Goal: Information Seeking & Learning: Learn about a topic

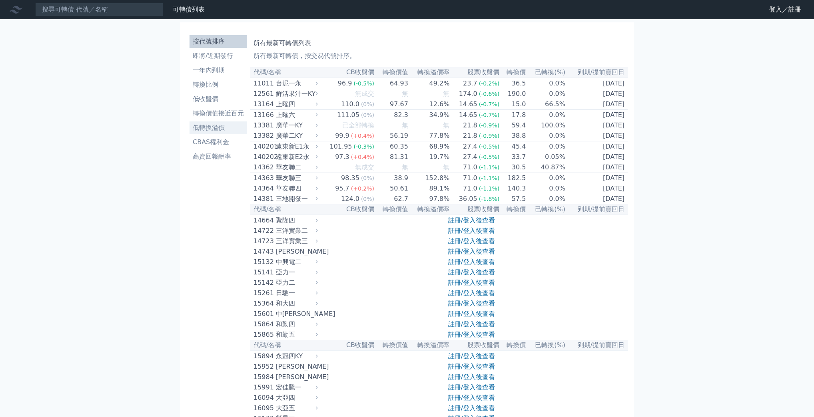
click at [234, 129] on li "低轉換溢價" at bounding box center [218, 128] width 58 height 10
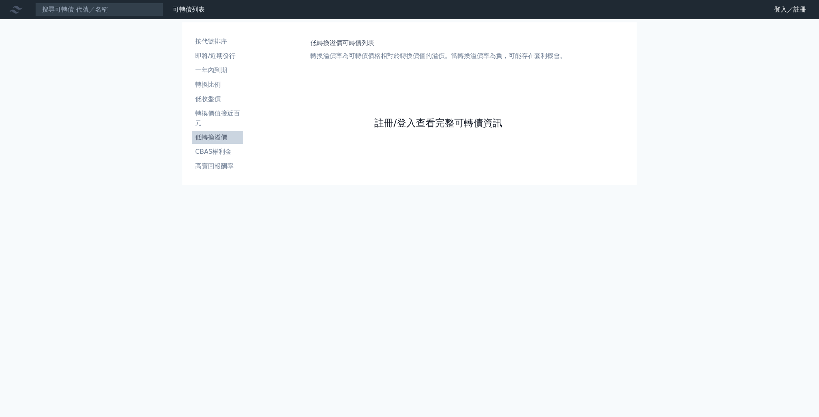
click at [452, 121] on link "註冊/登入查看完整可轉債資訊" at bounding box center [438, 123] width 128 height 13
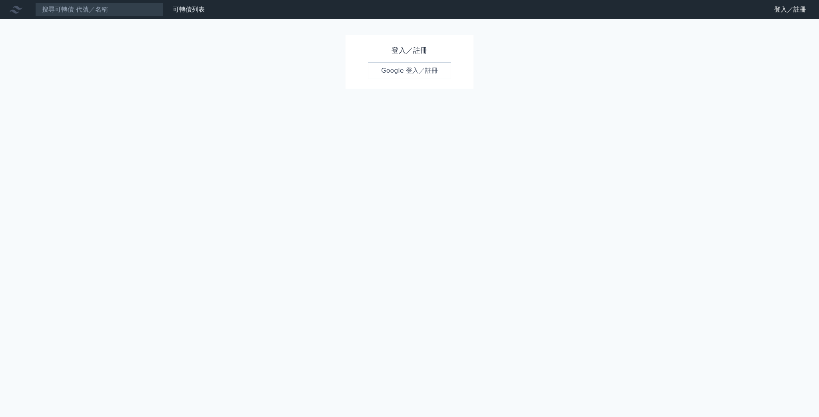
click at [408, 72] on link "Google 登入／註冊" at bounding box center [409, 70] width 83 height 17
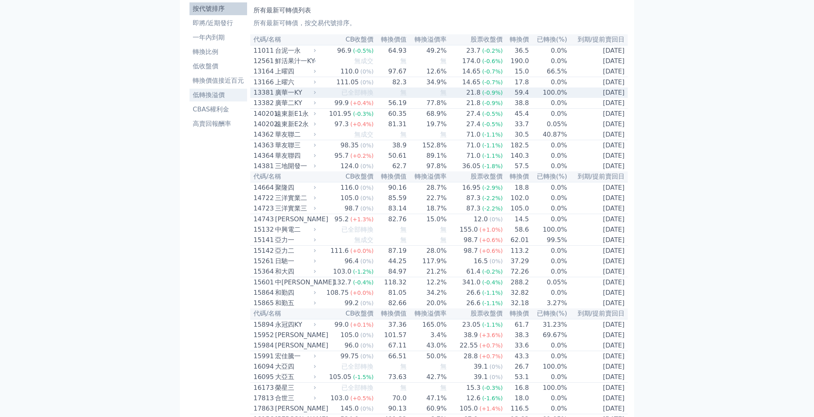
scroll to position [32, 0]
click at [232, 94] on li "低轉換溢價" at bounding box center [218, 96] width 58 height 10
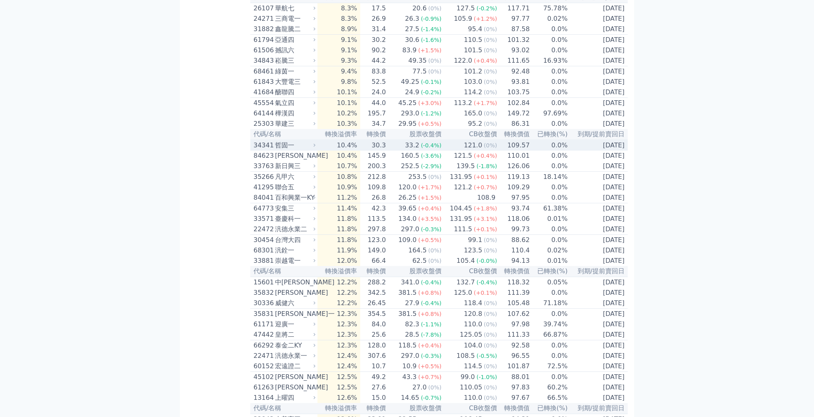
scroll to position [1023, 0]
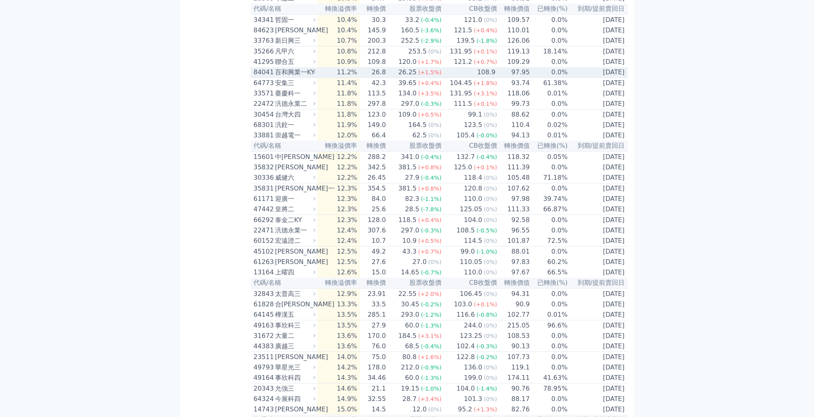
click at [502, 78] on td "97.95" at bounding box center [513, 72] width 33 height 11
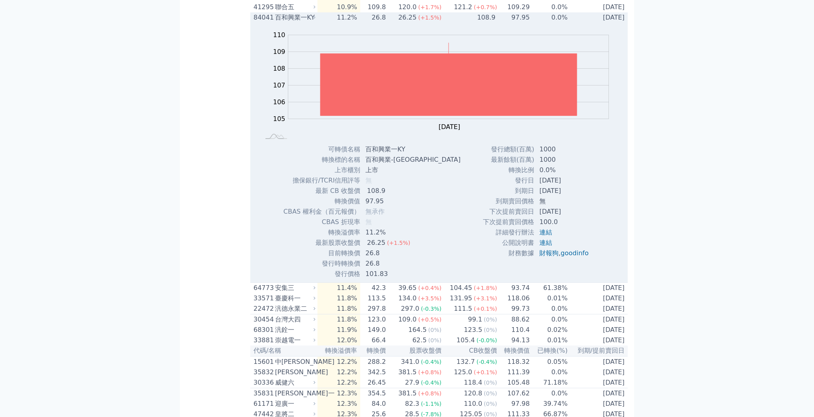
scroll to position [991, 0]
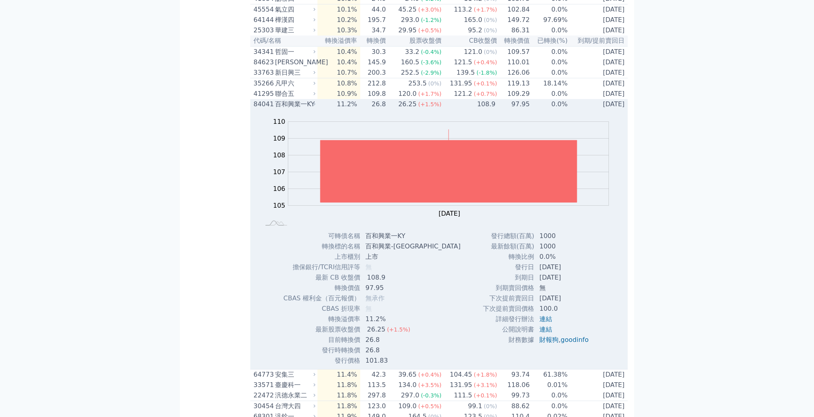
click at [307, 109] on div "百和興業一KY" at bounding box center [294, 105] width 39 height 10
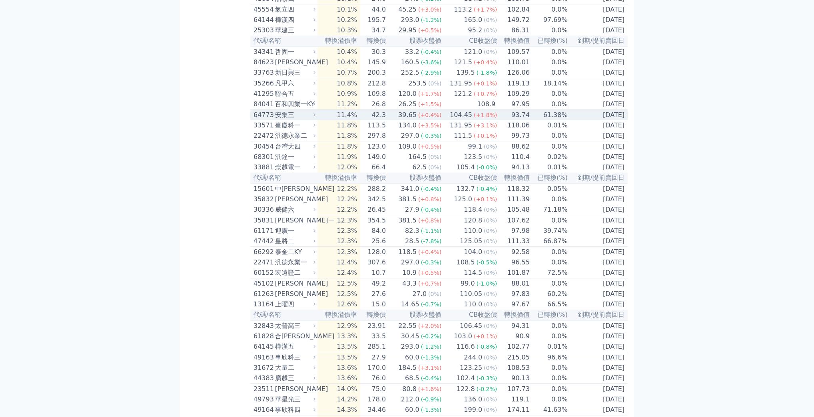
click at [309, 120] on div "安集三" at bounding box center [294, 115] width 39 height 10
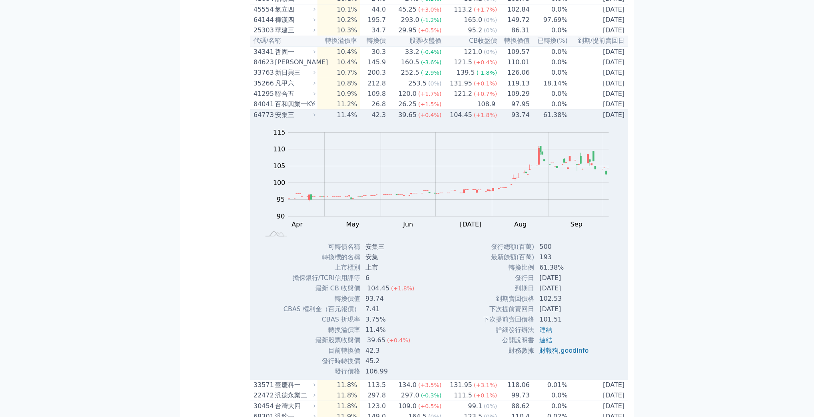
click at [309, 120] on div "安集三" at bounding box center [294, 115] width 39 height 10
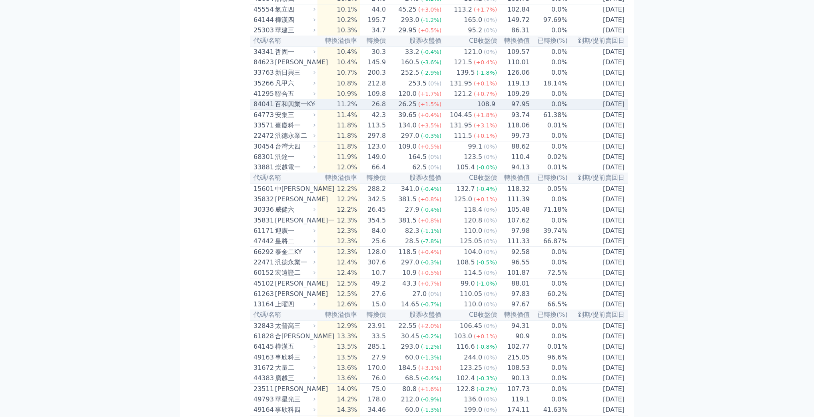
click at [313, 109] on div "百和興業一KY" at bounding box center [294, 105] width 39 height 10
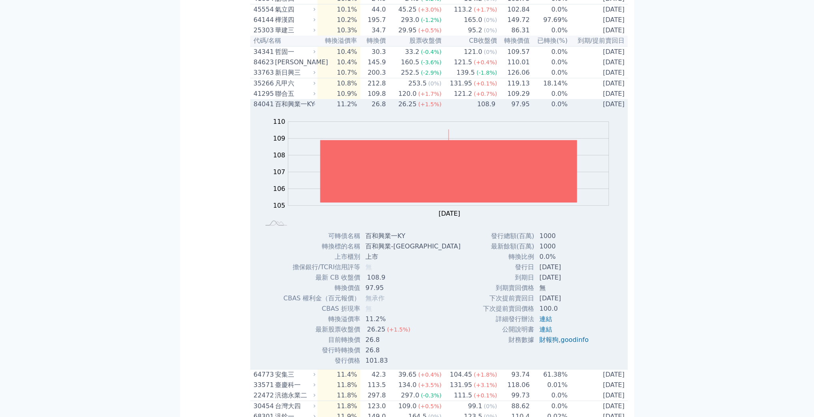
click at [314, 109] on div "百和興業一KY" at bounding box center [294, 105] width 39 height 10
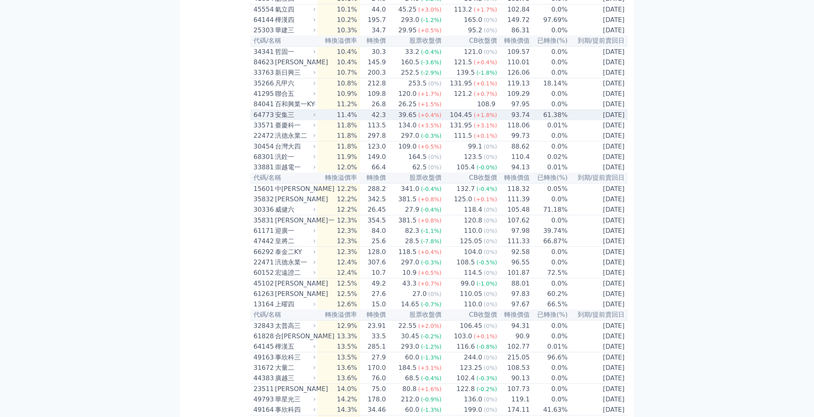
click at [456, 120] on div "104.45" at bounding box center [461, 115] width 26 height 10
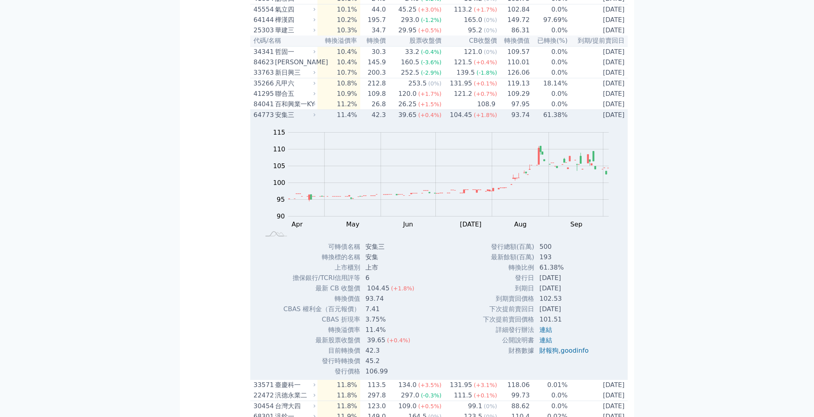
click at [457, 120] on div "104.45" at bounding box center [461, 115] width 26 height 10
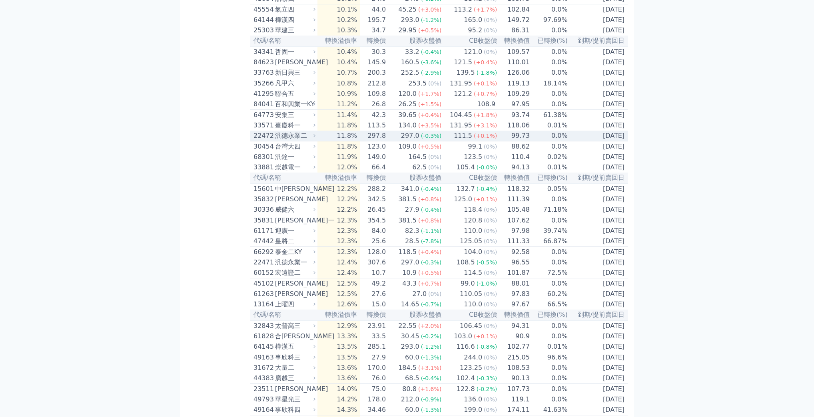
click at [449, 141] on td "111.5 (+0.1%)" at bounding box center [470, 136] width 56 height 11
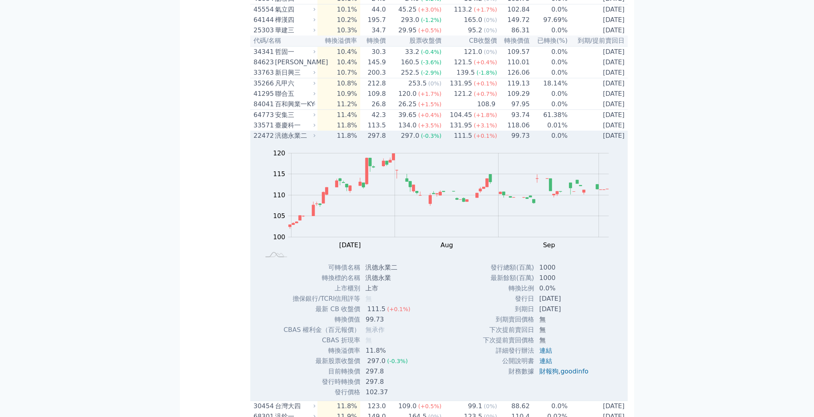
click at [447, 141] on td "111.5 (+0.1%)" at bounding box center [470, 136] width 56 height 10
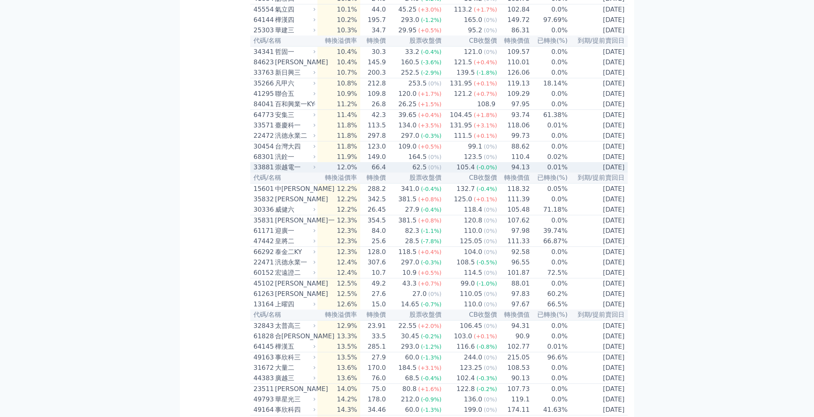
click at [452, 173] on td "105.4 (-0.0%)" at bounding box center [470, 167] width 56 height 10
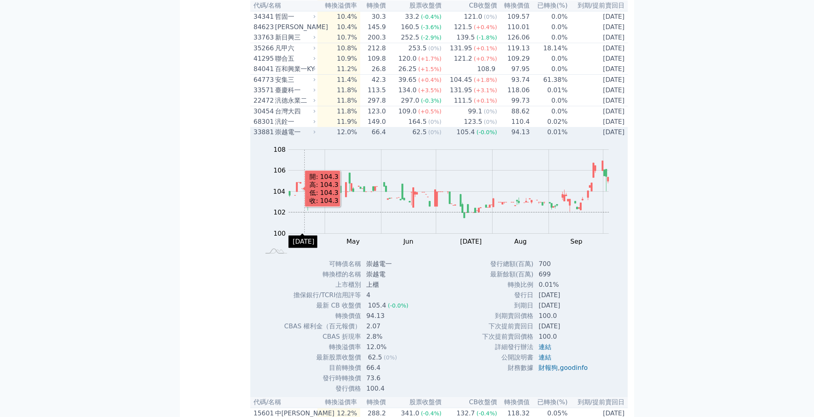
scroll to position [1023, 0]
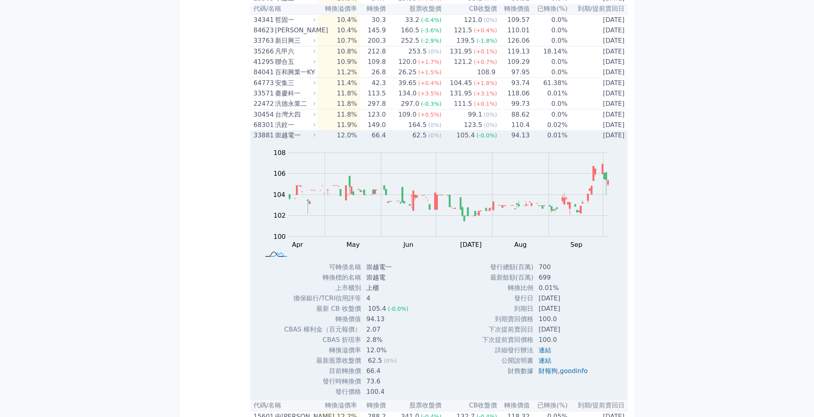
click at [275, 259] on rect at bounding box center [276, 255] width 26 height 8
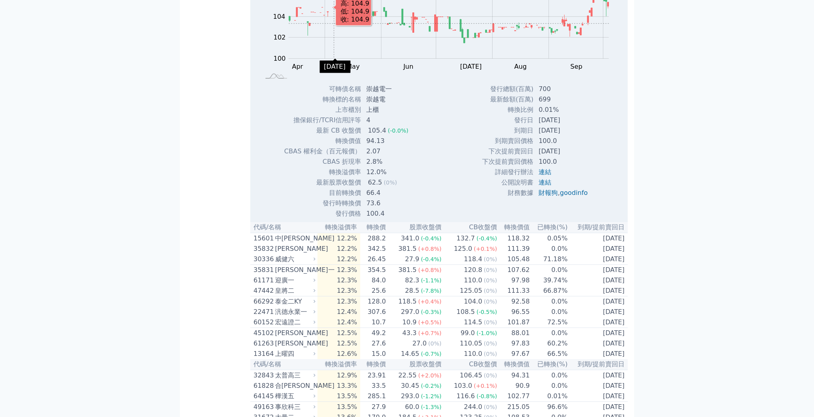
scroll to position [1183, 0]
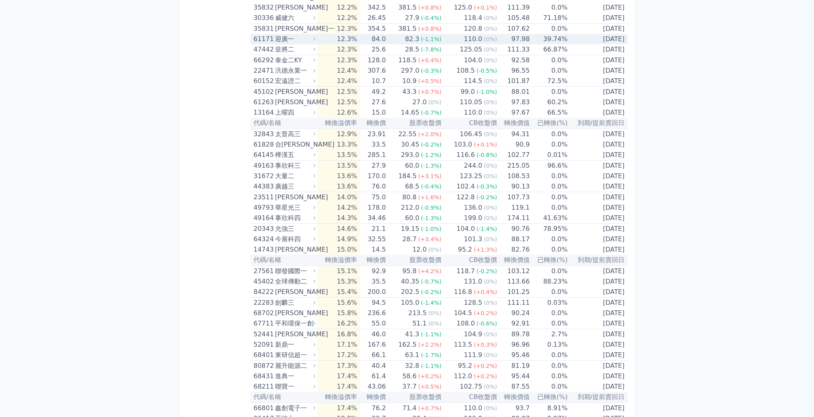
click at [536, 44] on td "39.74%" at bounding box center [549, 39] width 38 height 10
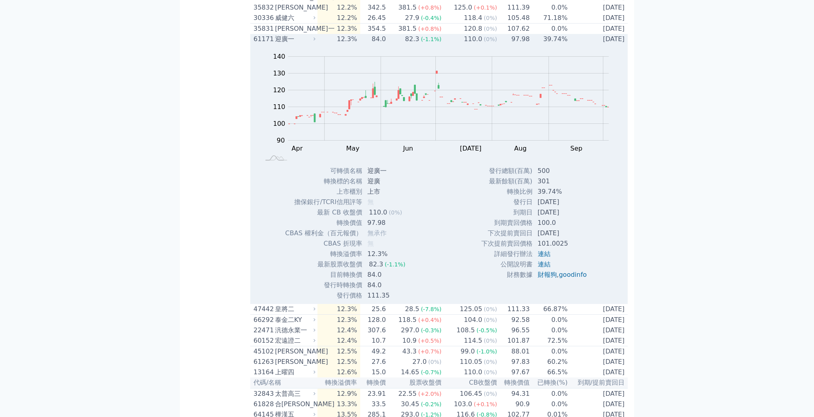
click at [536, 44] on td "39.74%" at bounding box center [549, 39] width 38 height 10
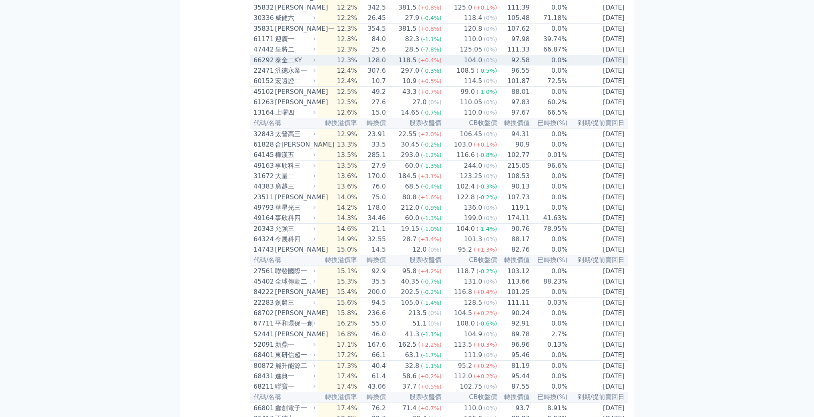
click at [406, 65] on div "118.5" at bounding box center [407, 61] width 22 height 10
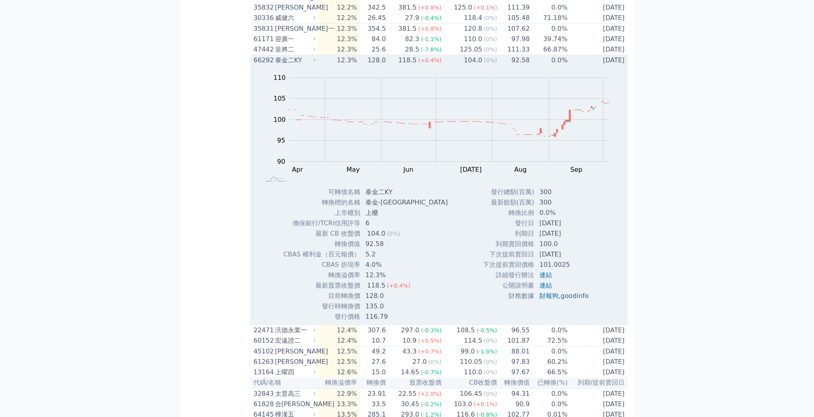
click at [468, 65] on div "104.0" at bounding box center [473, 61] width 22 height 10
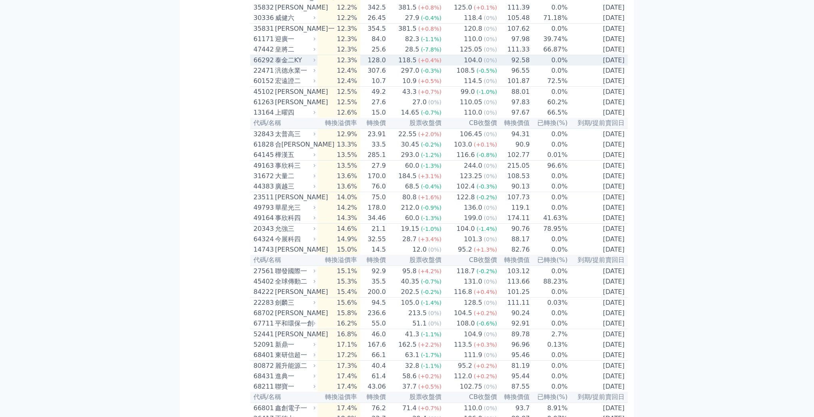
click at [468, 65] on div "104.0" at bounding box center [473, 61] width 22 height 10
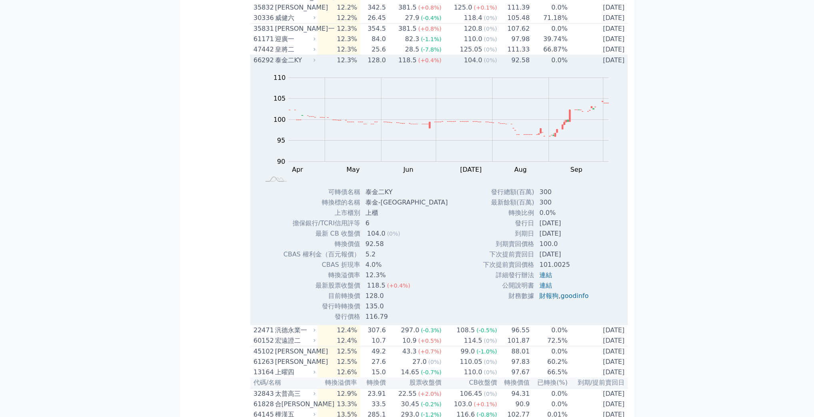
click at [466, 65] on div "104.0" at bounding box center [473, 61] width 22 height 10
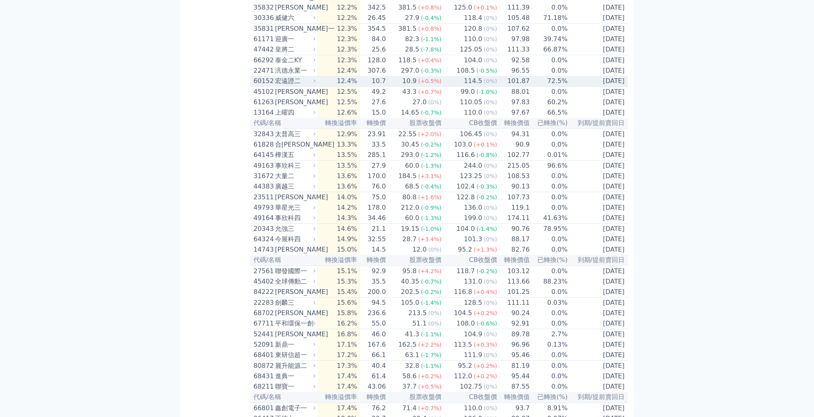
click at [497, 87] on td "101.87" at bounding box center [513, 81] width 33 height 11
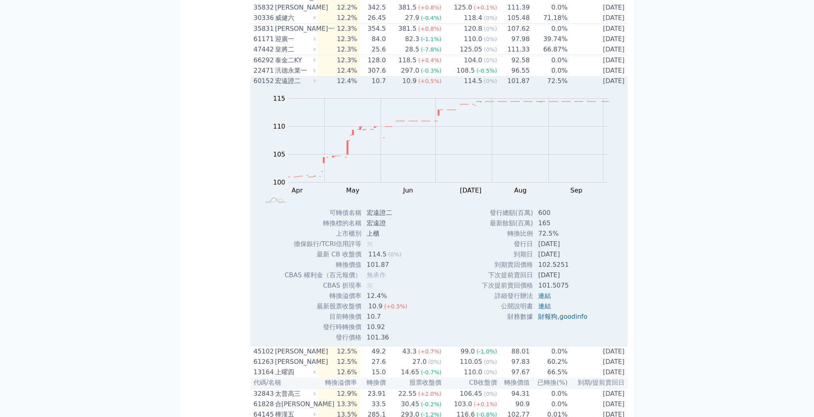
click at [497, 86] on td "101.87" at bounding box center [513, 81] width 33 height 10
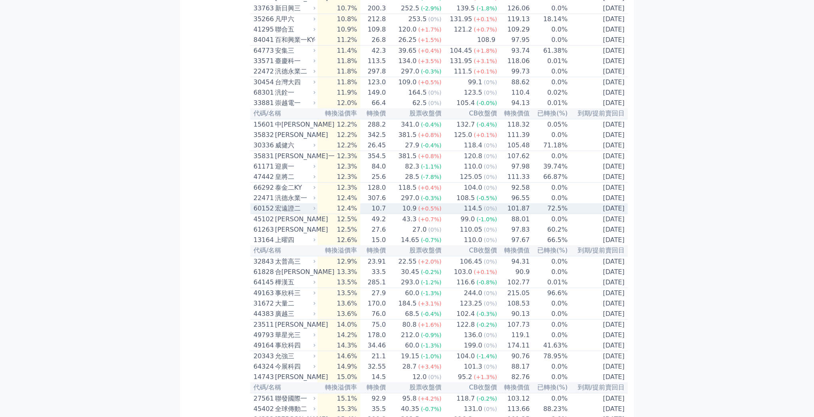
scroll to position [1055, 0]
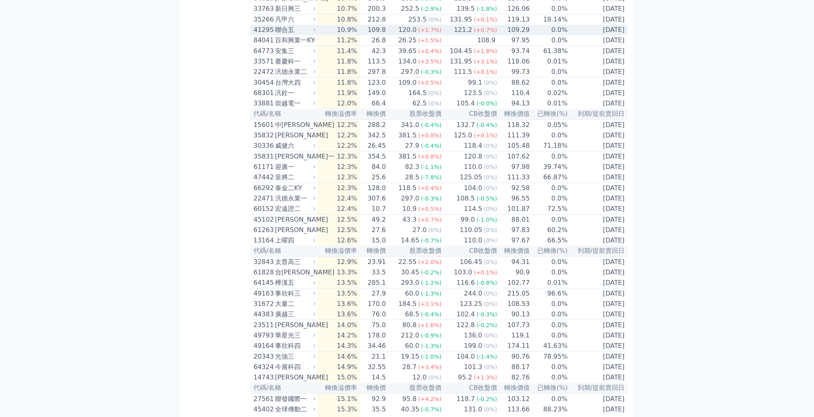
click at [485, 33] on span "(+0.7%)" at bounding box center [485, 30] width 23 height 6
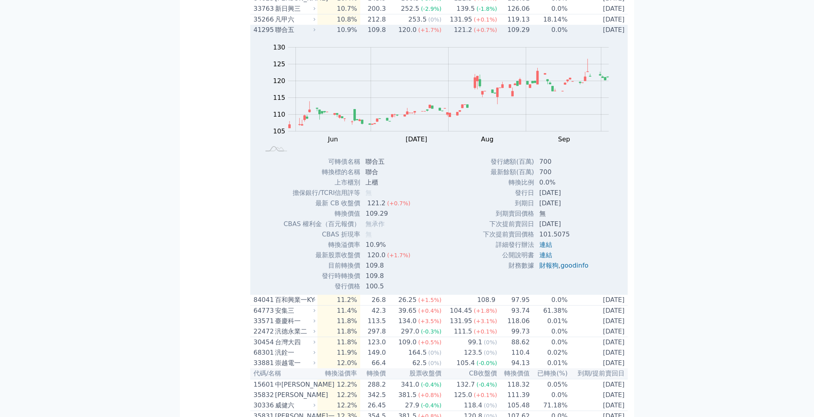
click at [485, 33] on span "(+0.7%)" at bounding box center [485, 30] width 23 height 6
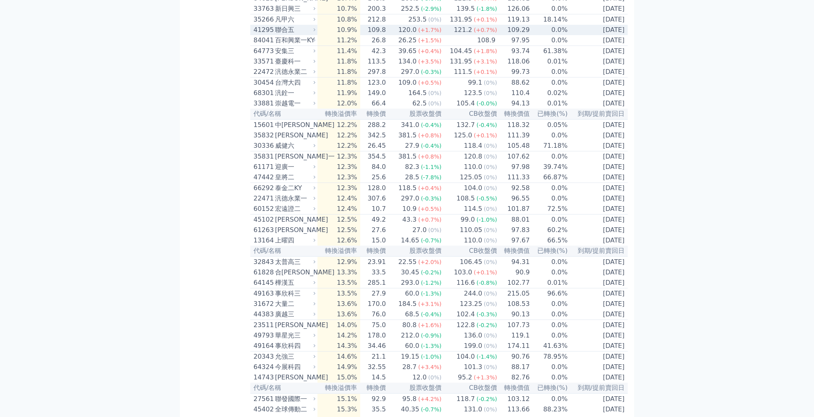
click at [481, 35] on div "(+0.7%)" at bounding box center [485, 30] width 23 height 10
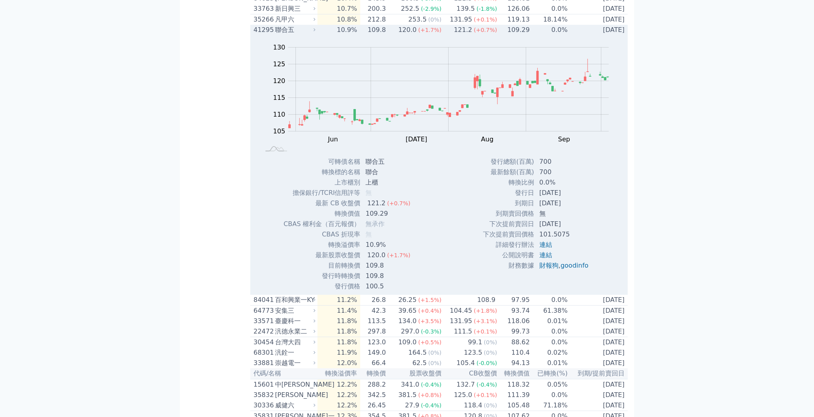
click at [481, 35] on div "(+0.7%)" at bounding box center [485, 30] width 23 height 10
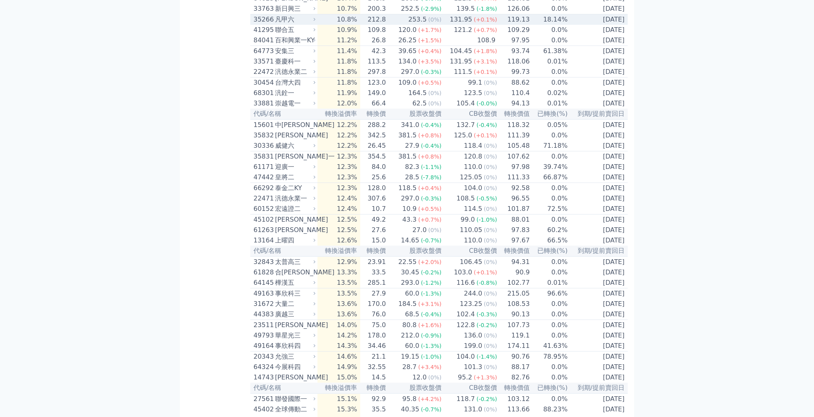
click at [416, 24] on div "253.5" at bounding box center [417, 20] width 22 height 10
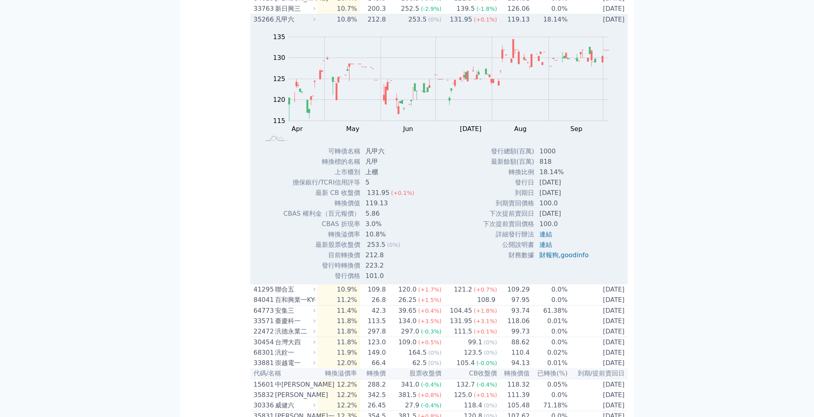
click at [416, 24] on div "253.5" at bounding box center [417, 20] width 22 height 10
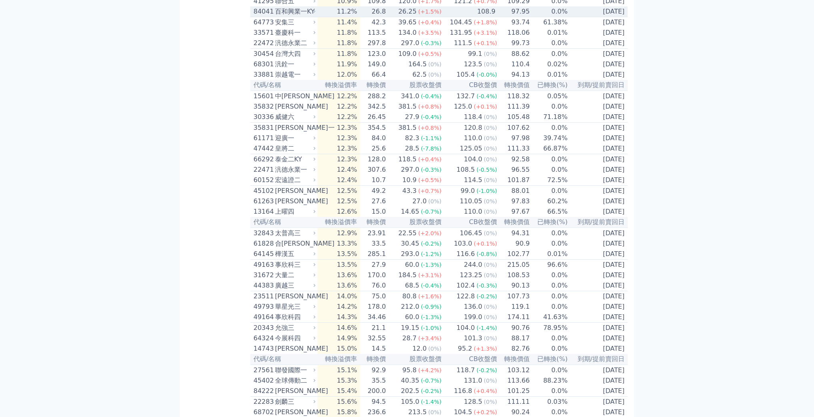
scroll to position [1087, 0]
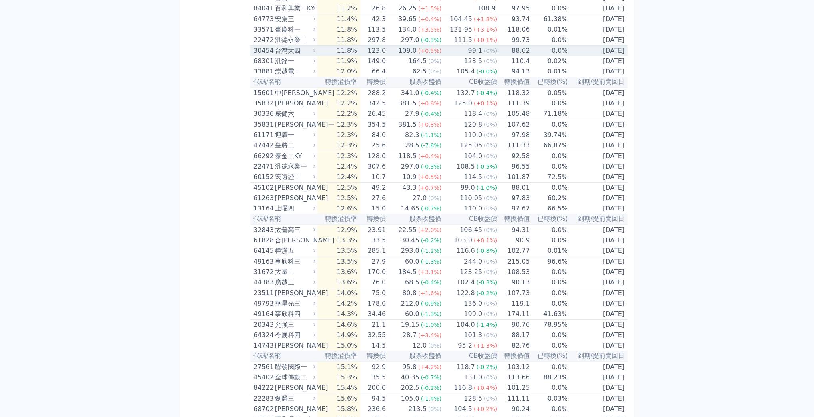
click at [497, 56] on td "88.62" at bounding box center [513, 51] width 33 height 11
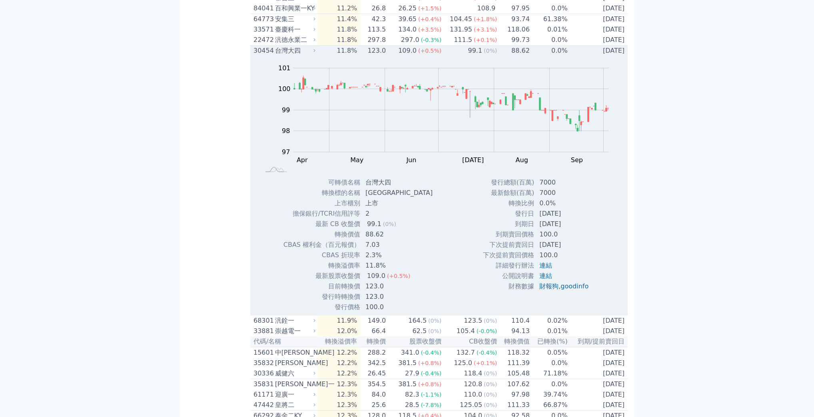
click at [497, 56] on td "88.62" at bounding box center [513, 51] width 33 height 11
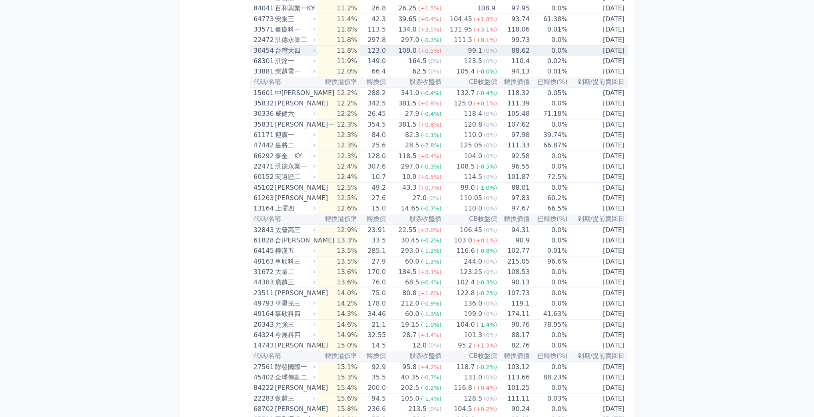
click at [497, 56] on td "88.62" at bounding box center [513, 51] width 33 height 11
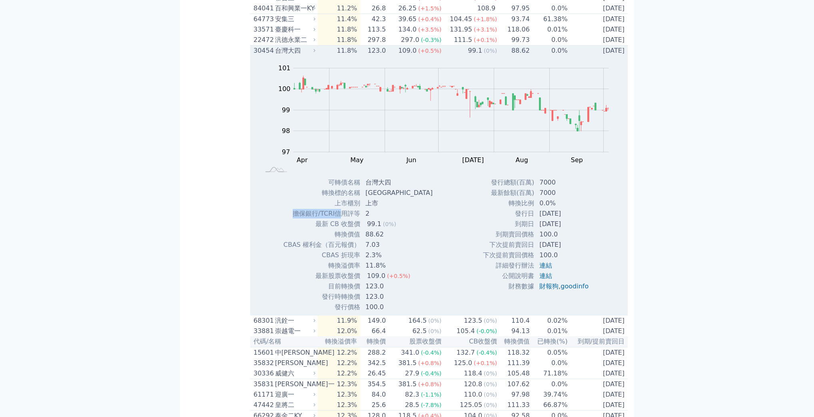
drag, startPoint x: 286, startPoint y: 291, endPoint x: 343, endPoint y: 291, distance: 57.2
click at [343, 219] on td "擔保銀行/TCRI信用評等" at bounding box center [322, 214] width 78 height 10
drag, startPoint x: 323, startPoint y: 295, endPoint x: 358, endPoint y: 293, distance: 34.8
click at [358, 219] on td "擔保銀行/TCRI信用評等" at bounding box center [322, 214] width 78 height 10
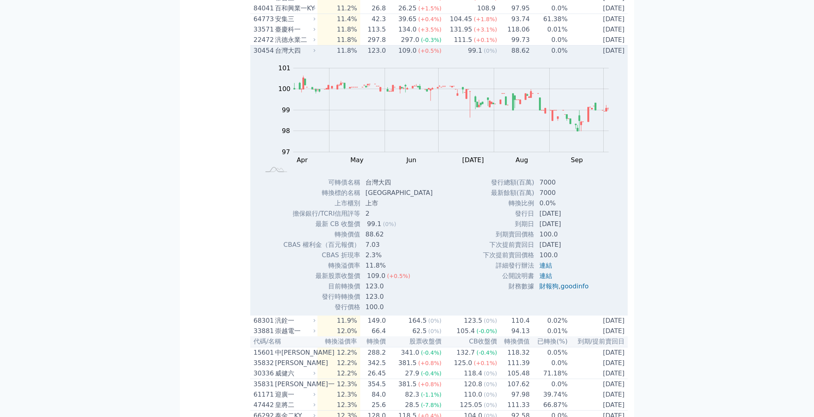
click at [321, 219] on td "擔保銀行/TCRI信用評等" at bounding box center [322, 214] width 78 height 10
drag, startPoint x: 320, startPoint y: 293, endPoint x: 359, endPoint y: 294, distance: 39.6
click at [359, 219] on td "擔保銀行/TCRI信用評等" at bounding box center [322, 214] width 78 height 10
copy td "TCRI信用評等"
click at [379, 219] on td "2" at bounding box center [400, 214] width 78 height 10
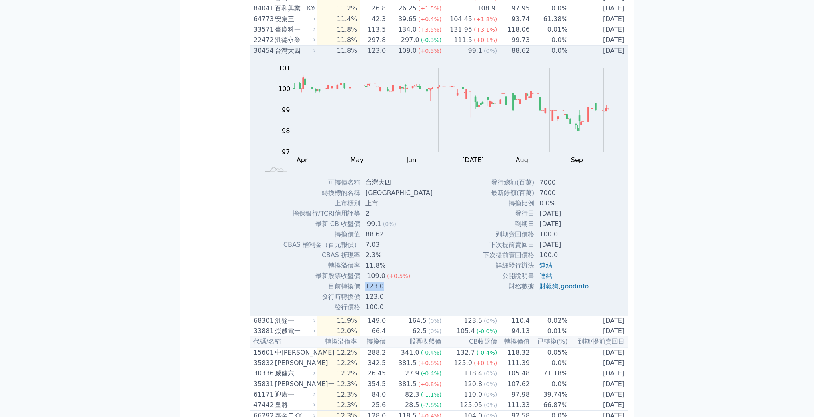
drag, startPoint x: 369, startPoint y: 365, endPoint x: 398, endPoint y: 365, distance: 28.8
click at [398, 292] on td "123.0" at bounding box center [400, 286] width 78 height 10
click at [321, 56] on td "11.8%" at bounding box center [338, 51] width 43 height 11
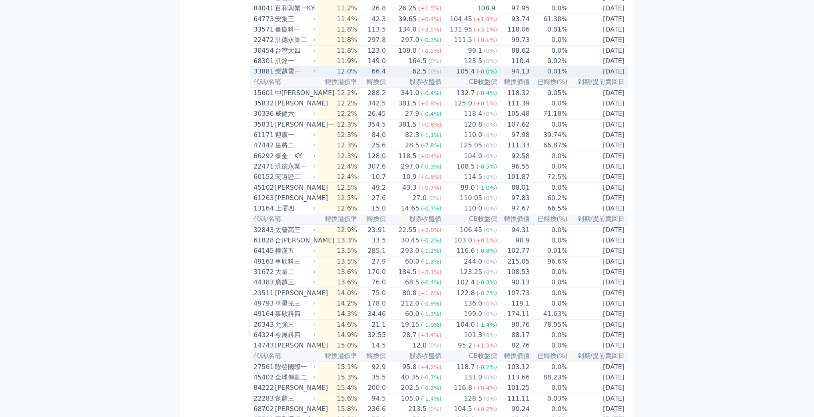
click at [328, 77] on td "12.0%" at bounding box center [338, 71] width 43 height 10
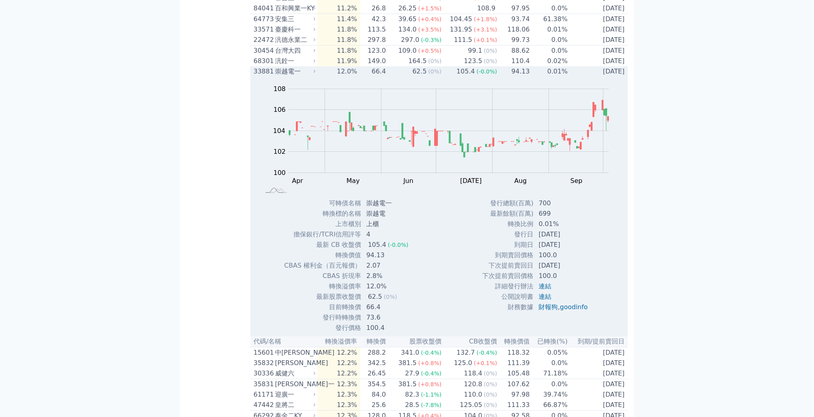
click at [328, 77] on td "12.0%" at bounding box center [338, 71] width 43 height 10
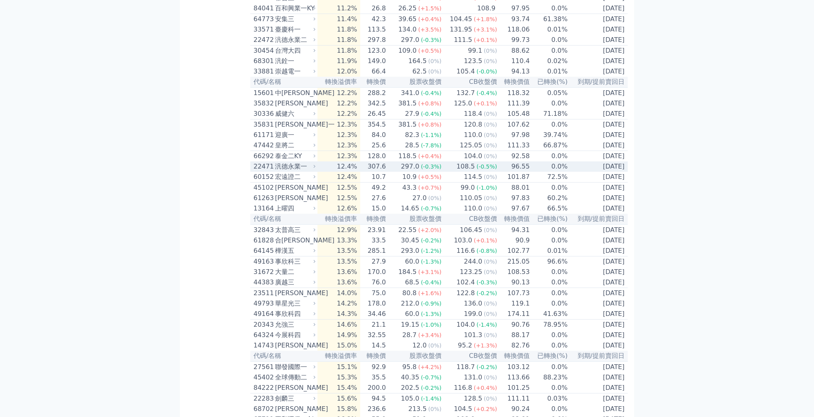
click at [357, 172] on td "12.4%" at bounding box center [338, 166] width 43 height 10
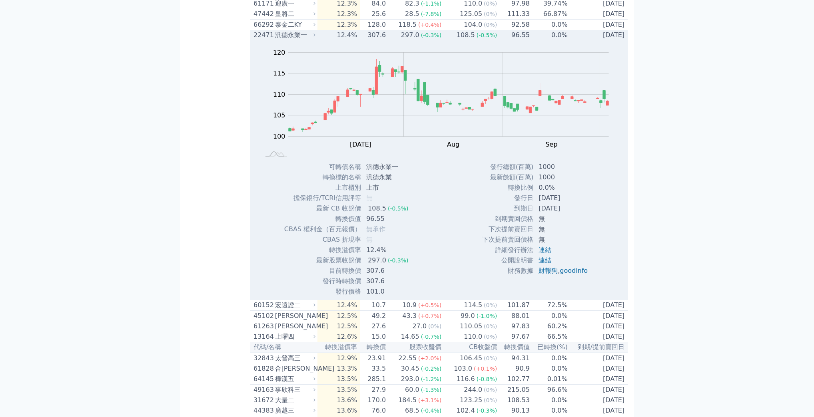
scroll to position [1215, 0]
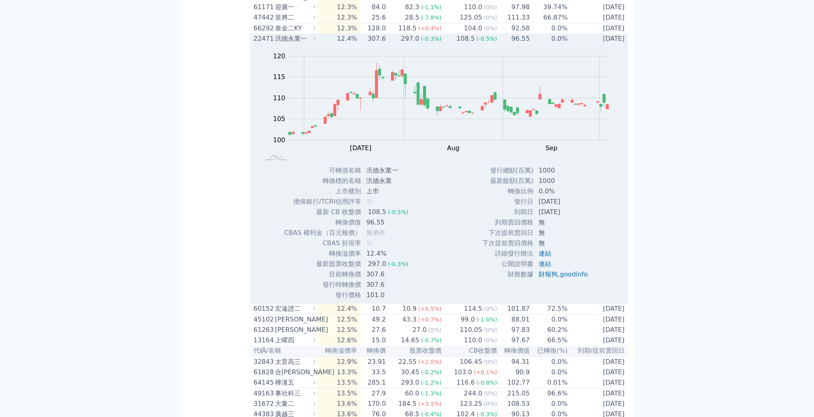
click at [293, 44] on div "汎德永業一" at bounding box center [294, 39] width 39 height 10
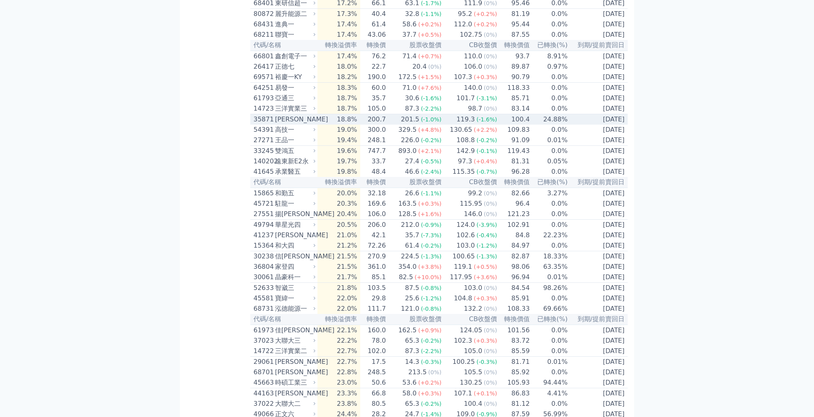
scroll to position [1407, 0]
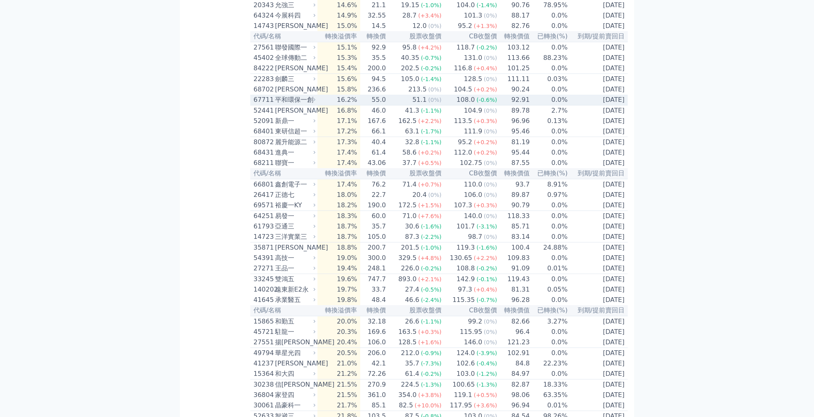
click at [315, 102] on icon at bounding box center [314, 99] width 5 height 5
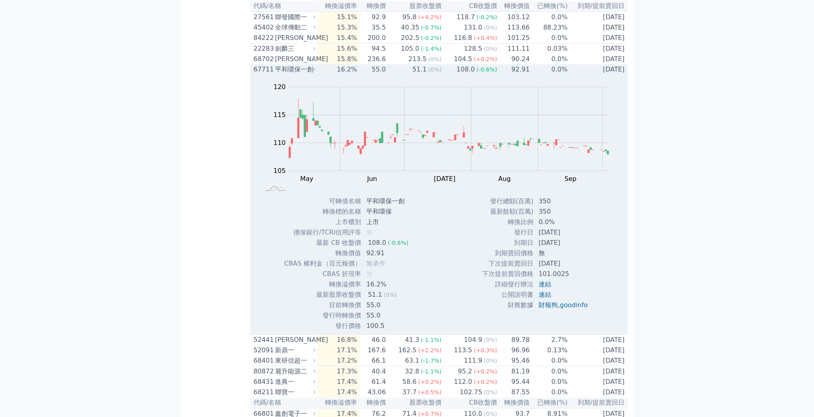
scroll to position [1439, 0]
drag, startPoint x: 571, startPoint y: 337, endPoint x: 577, endPoint y: 336, distance: 5.7
click at [577, 236] on td "[DATE]" at bounding box center [564, 231] width 60 height 10
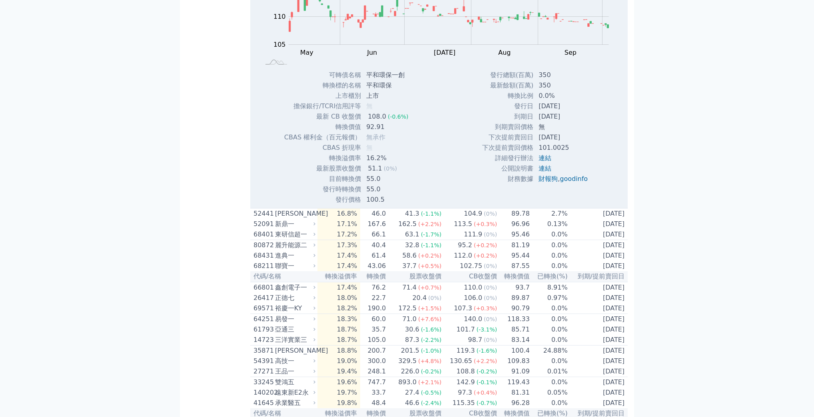
scroll to position [1567, 0]
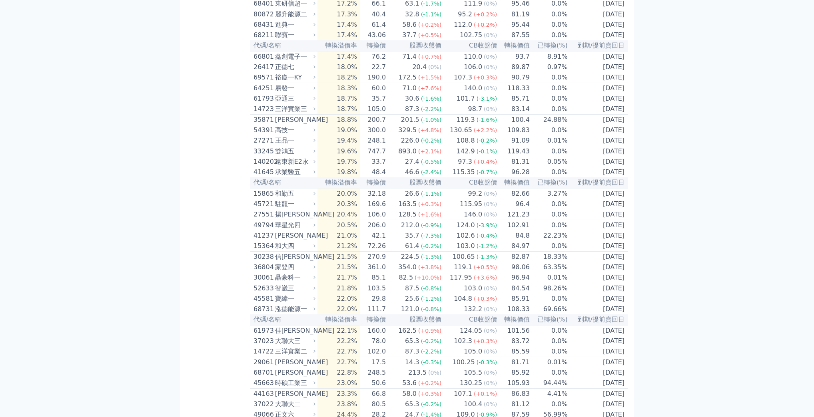
scroll to position [1503, 0]
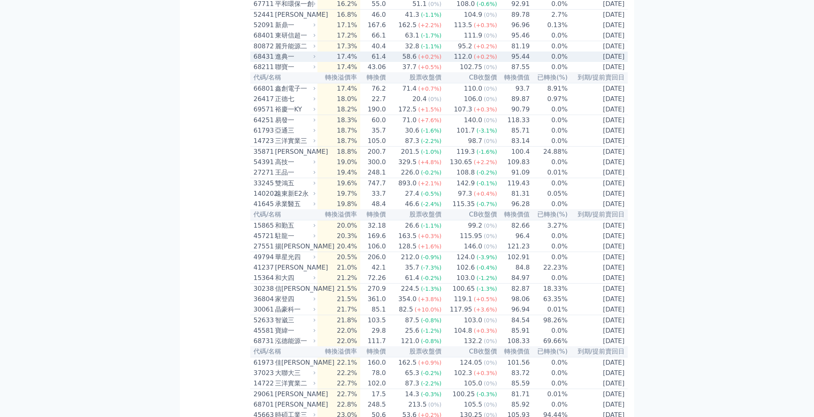
click at [424, 60] on span "(+0.2%)" at bounding box center [429, 57] width 23 height 6
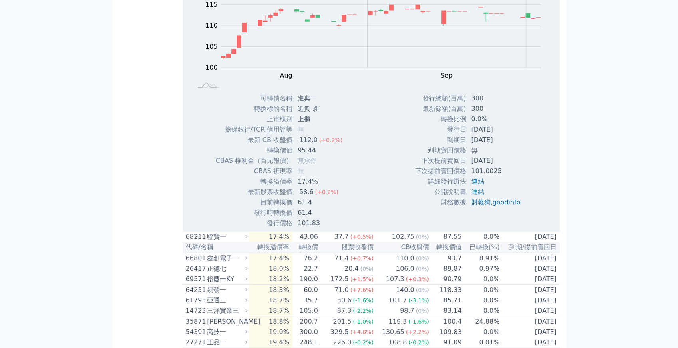
scroll to position [1620, 0]
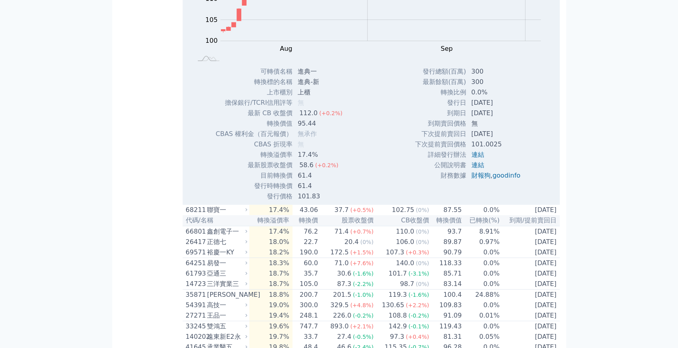
drag, startPoint x: 466, startPoint y: 211, endPoint x: 503, endPoint y: 212, distance: 37.2
click at [503, 108] on td "[DATE]" at bounding box center [496, 103] width 60 height 10
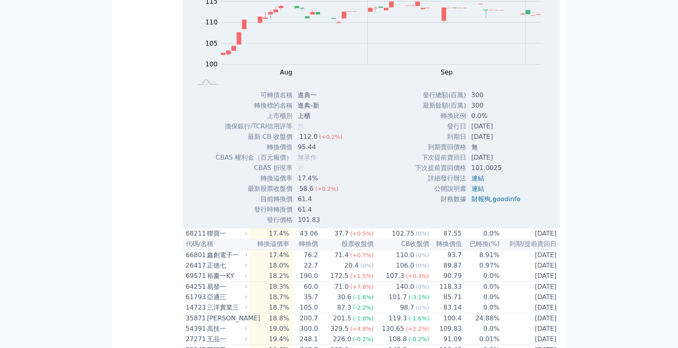
scroll to position [1593, 0]
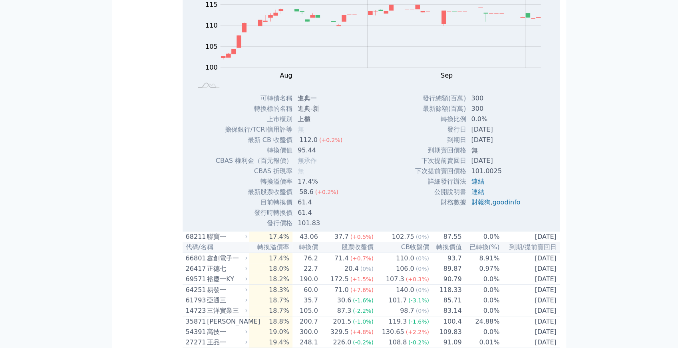
drag, startPoint x: 381, startPoint y: 76, endPoint x: 404, endPoint y: 77, distance: 22.4
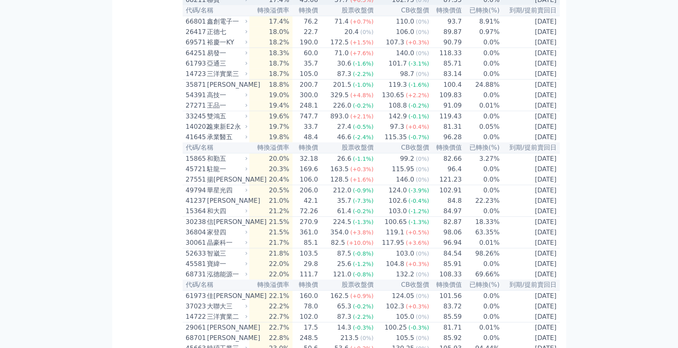
scroll to position [1567, 0]
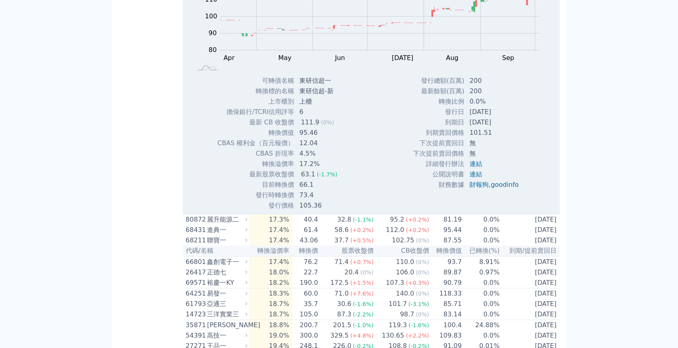
scroll to position [1593, 0]
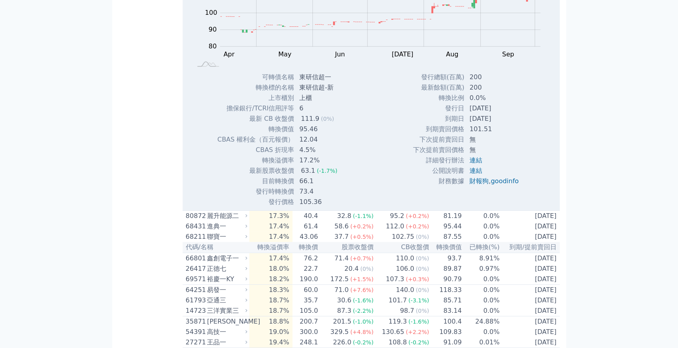
drag, startPoint x: 469, startPoint y: 216, endPoint x: 521, endPoint y: 217, distance: 51.6
click at [521, 114] on td "[DATE]" at bounding box center [495, 108] width 60 height 10
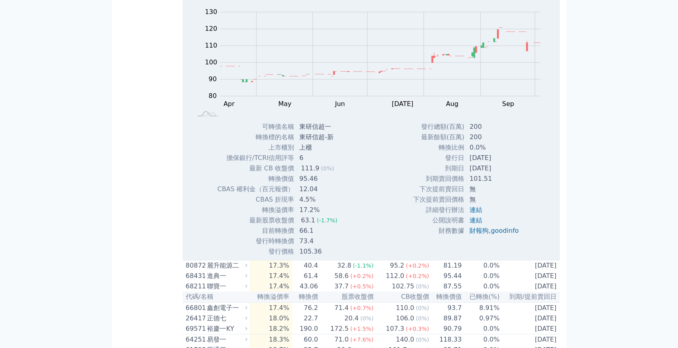
scroll to position [1540, 0]
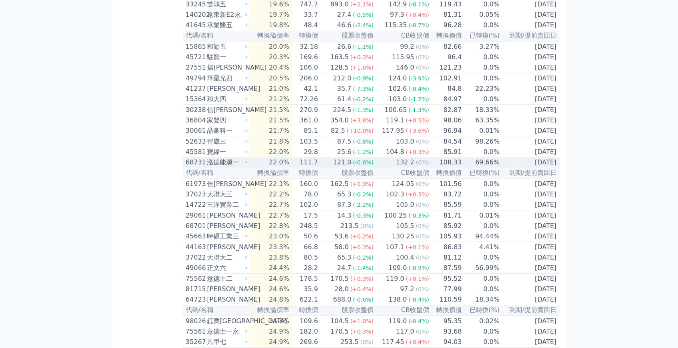
scroll to position [1700, 0]
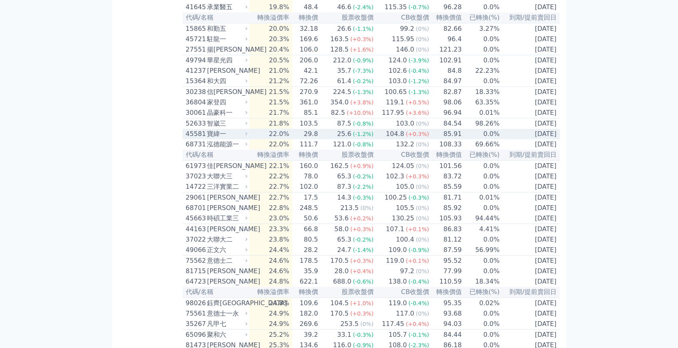
click at [372, 137] on span "(-1.2%)" at bounding box center [363, 134] width 21 height 6
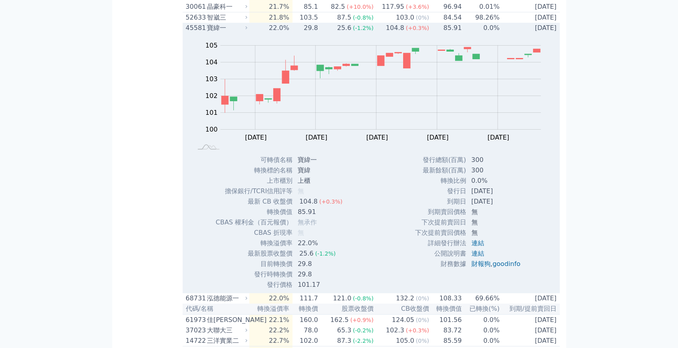
scroll to position [1807, 0]
click at [235, 32] on div "寶緯一" at bounding box center [226, 27] width 39 height 10
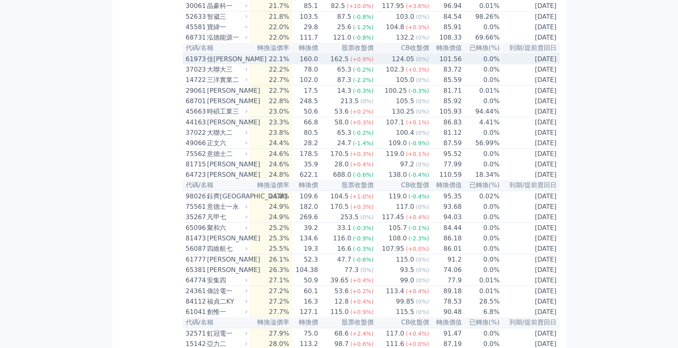
click at [473, 64] on td "0.0%" at bounding box center [481, 59] width 38 height 11
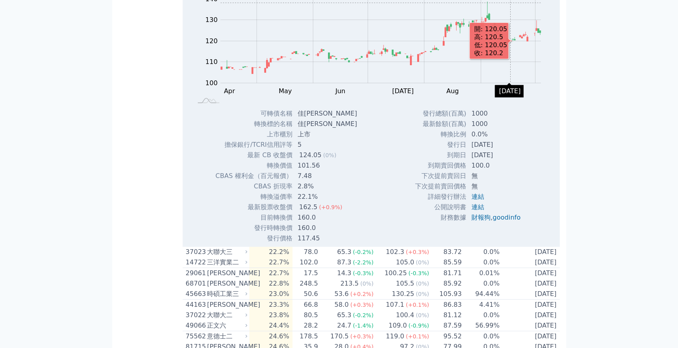
scroll to position [1913, 0]
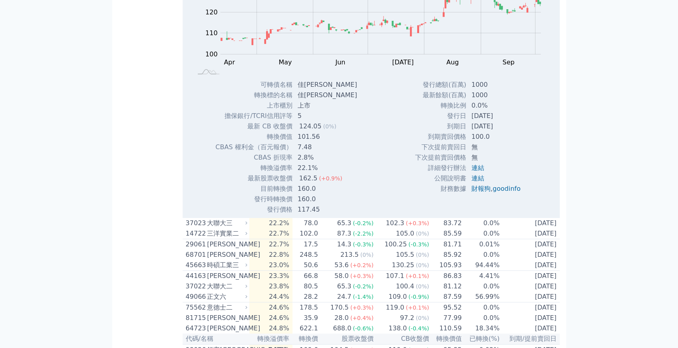
click at [508, 80] on div "Zoom Out 100 80 90 100 110 120 130 140 150 L Apr May Jun [DATE] Aug Sep Oct Nov…" at bounding box center [371, 18] width 377 height 121
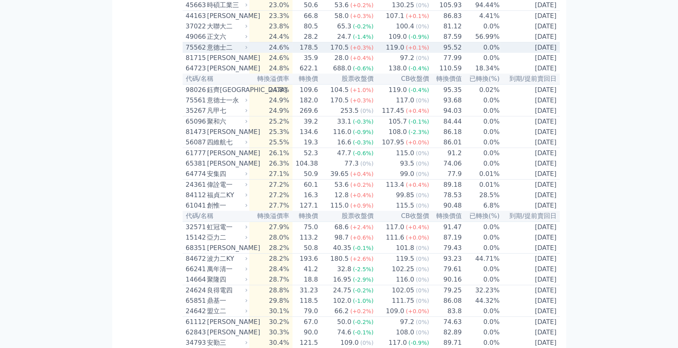
click at [410, 51] on span "(+0.1%)" at bounding box center [417, 47] width 23 height 6
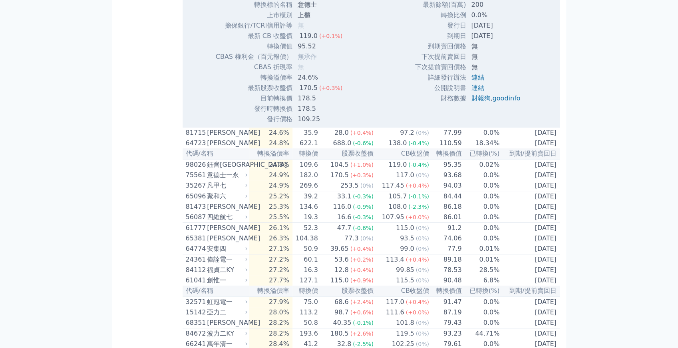
scroll to position [2099, 0]
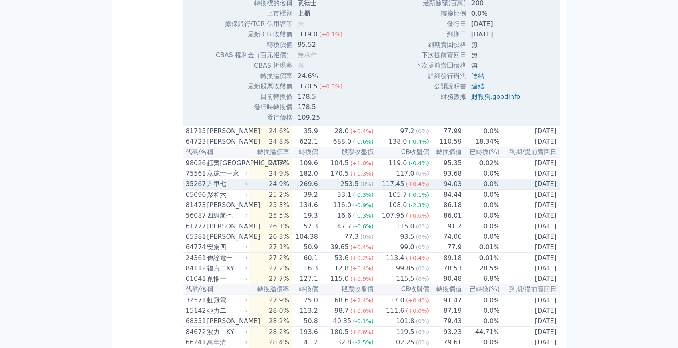
click at [245, 189] on div "凡甲七" at bounding box center [226, 184] width 39 height 10
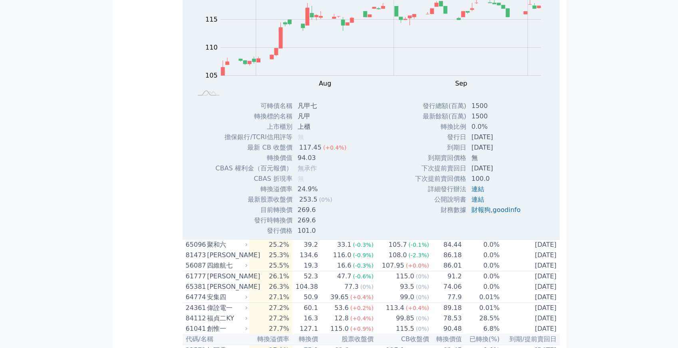
scroll to position [2312, 0]
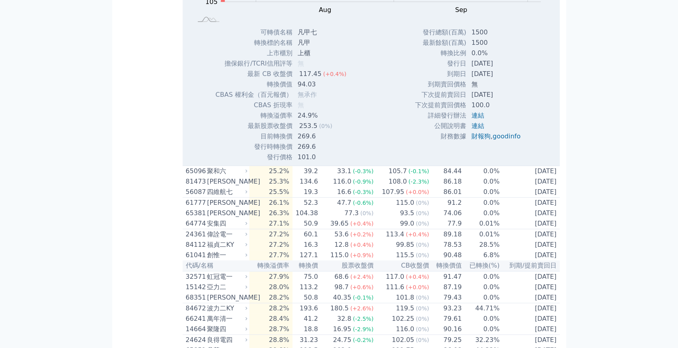
scroll to position [2126, 0]
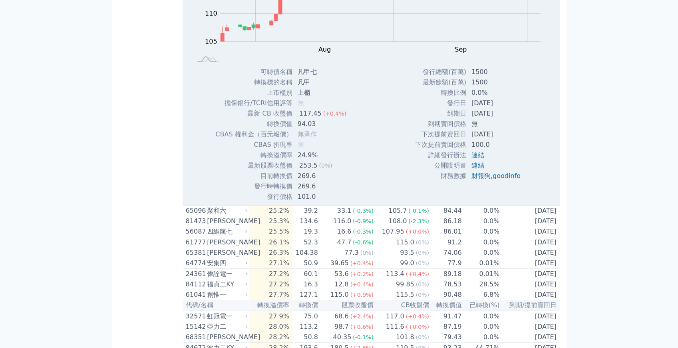
scroll to position [2073, 0]
